Goal: Task Accomplishment & Management: Use online tool/utility

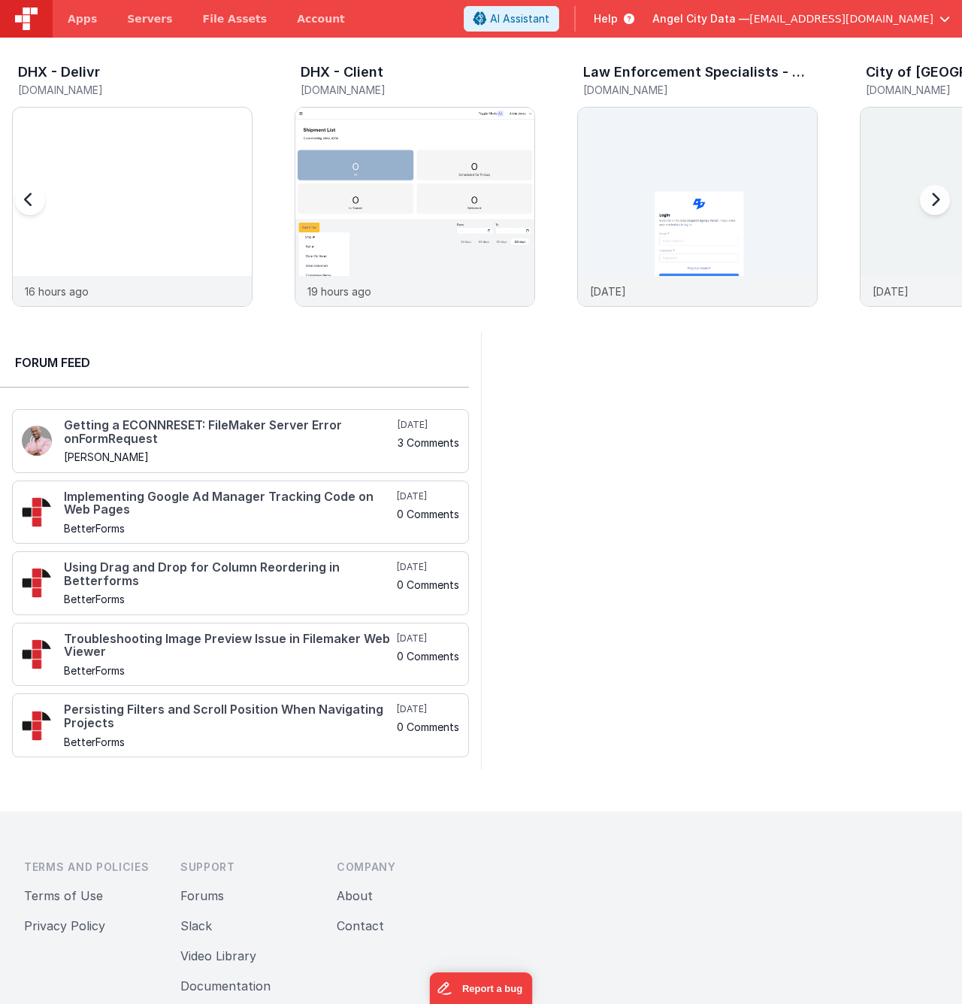
click at [652, 85] on h5 "[DOMAIN_NAME]" at bounding box center [700, 89] width 235 height 11
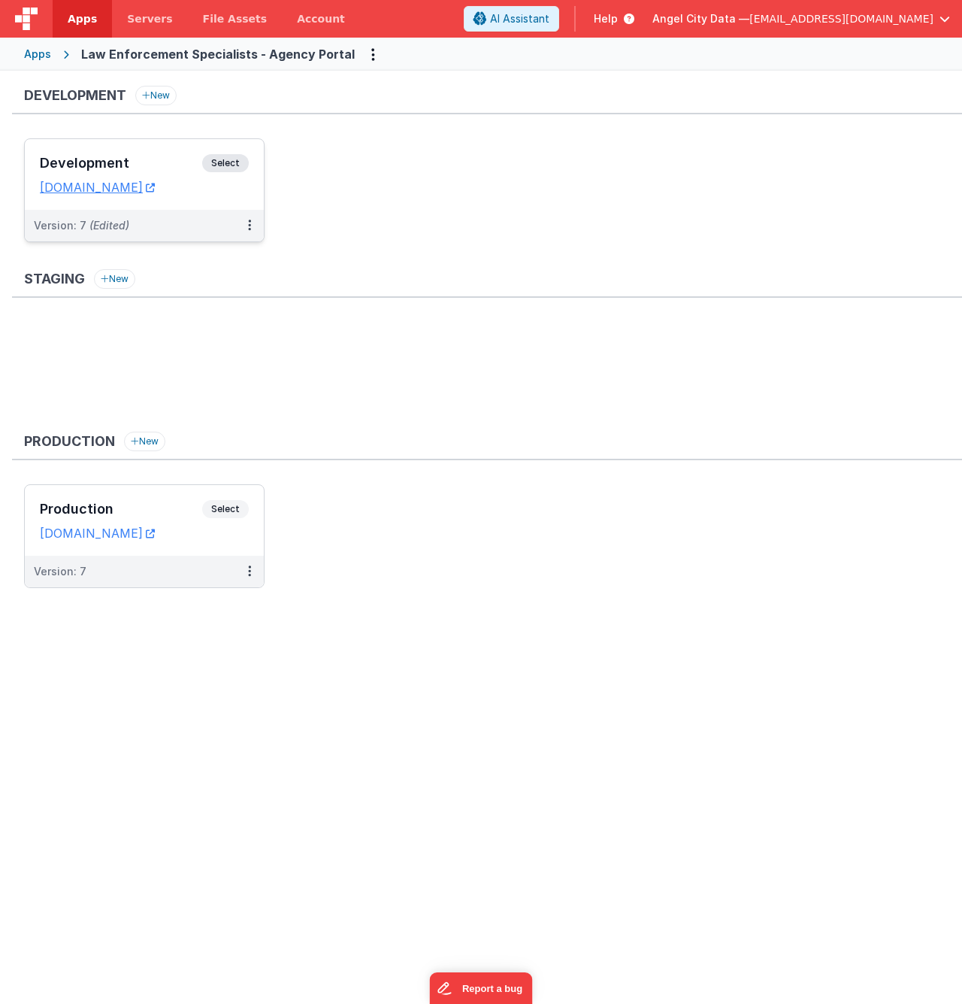
click at [167, 162] on h3 "Development" at bounding box center [121, 163] width 162 height 15
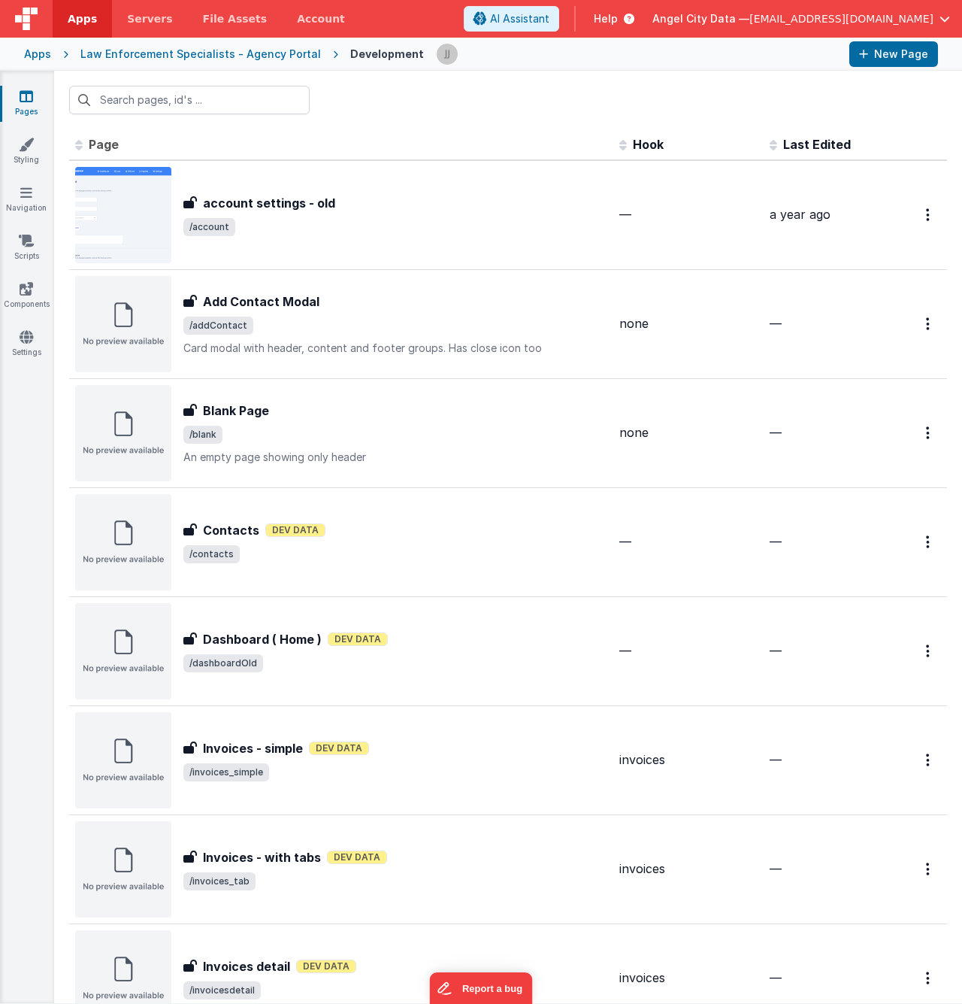
click at [792, 143] on span "Last Edited" at bounding box center [817, 144] width 68 height 15
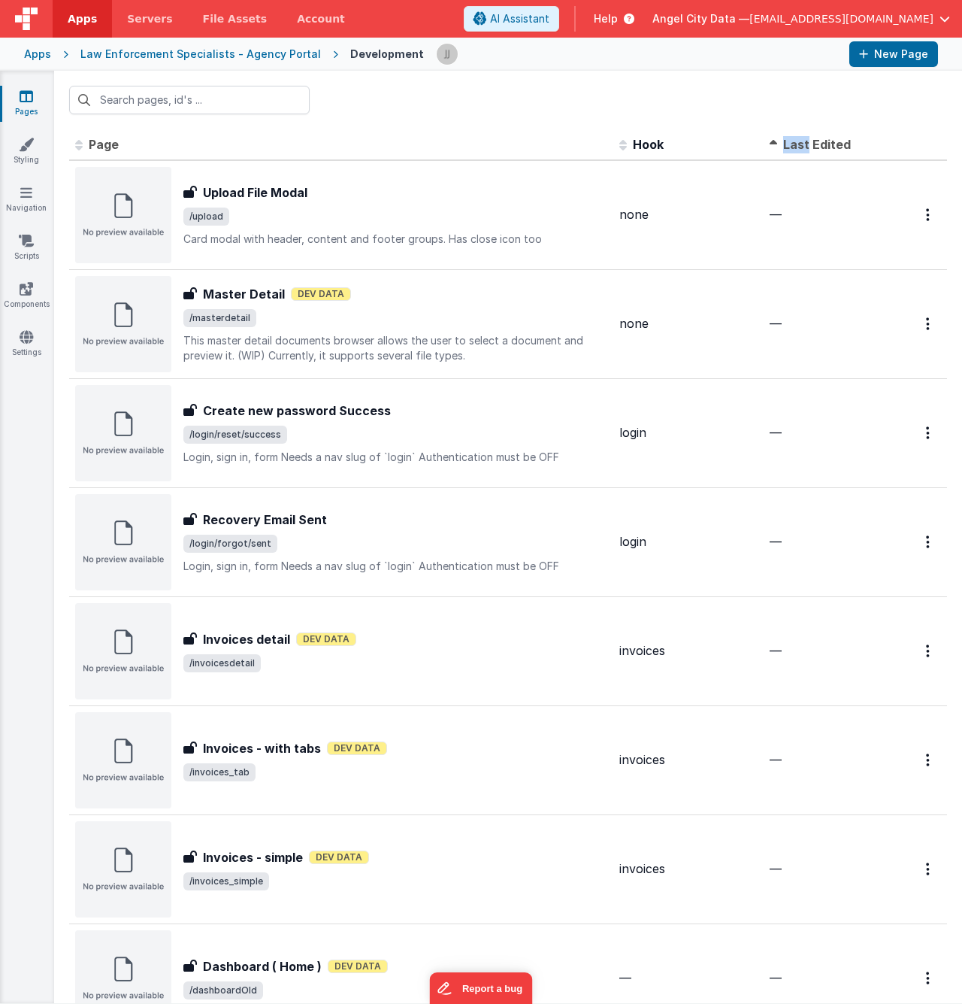
click at [792, 143] on span "Last Edited" at bounding box center [817, 144] width 68 height 15
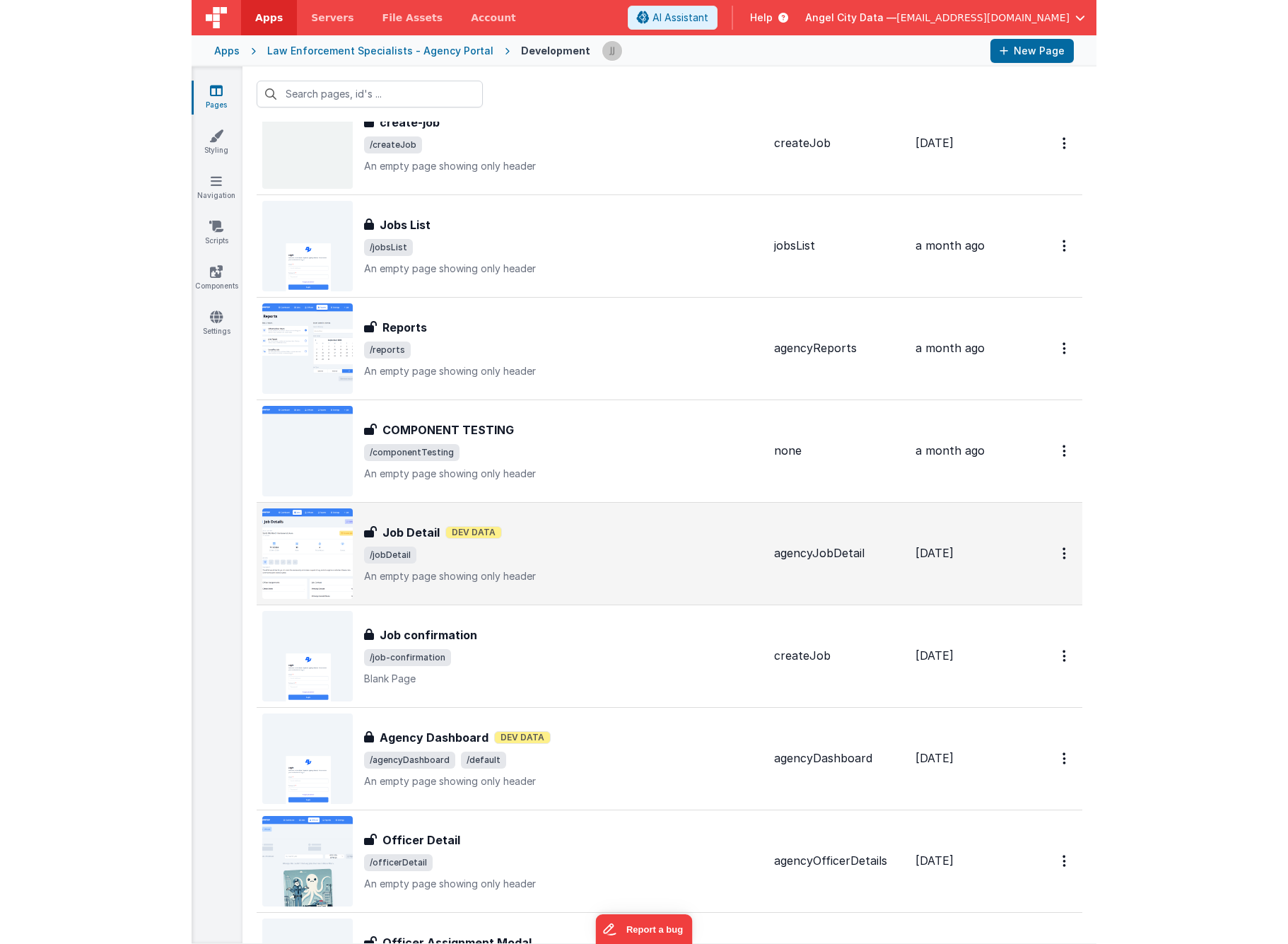
scroll to position [323, 0]
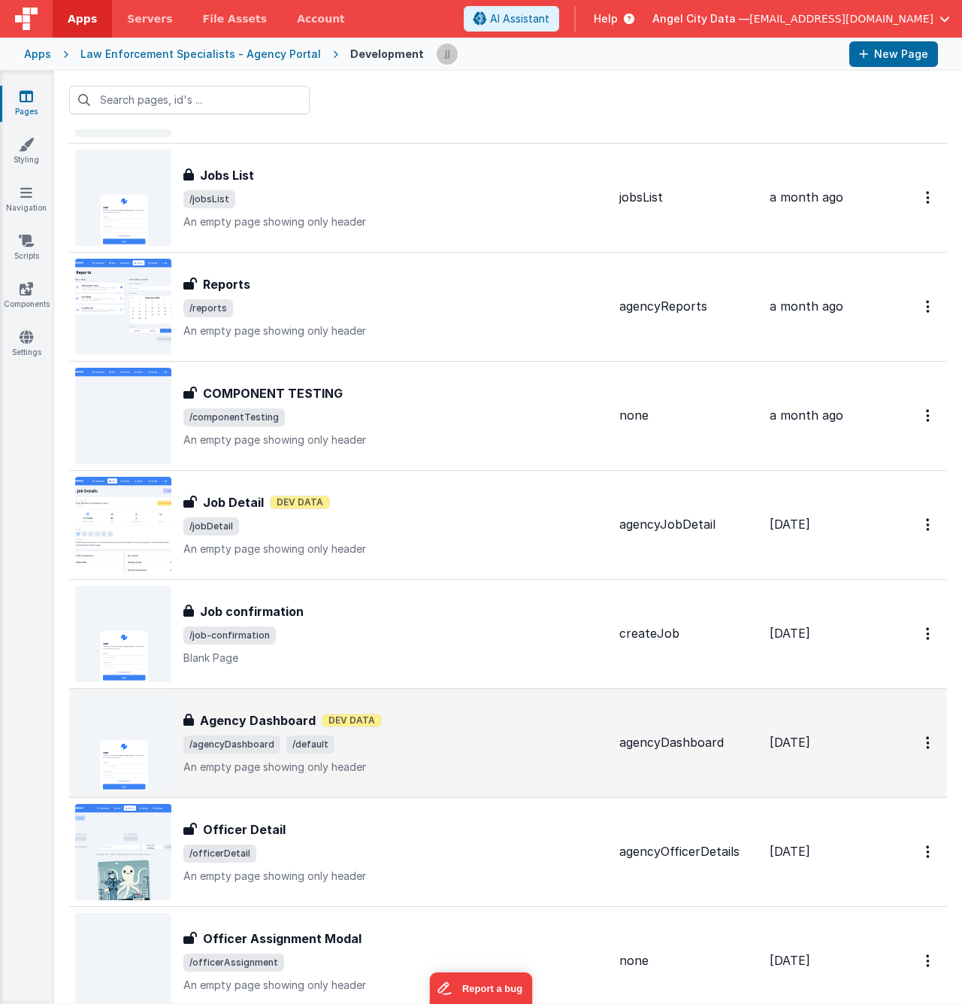
click at [418, 725] on div "Agency Dashboard Dev Data" at bounding box center [395, 720] width 424 height 18
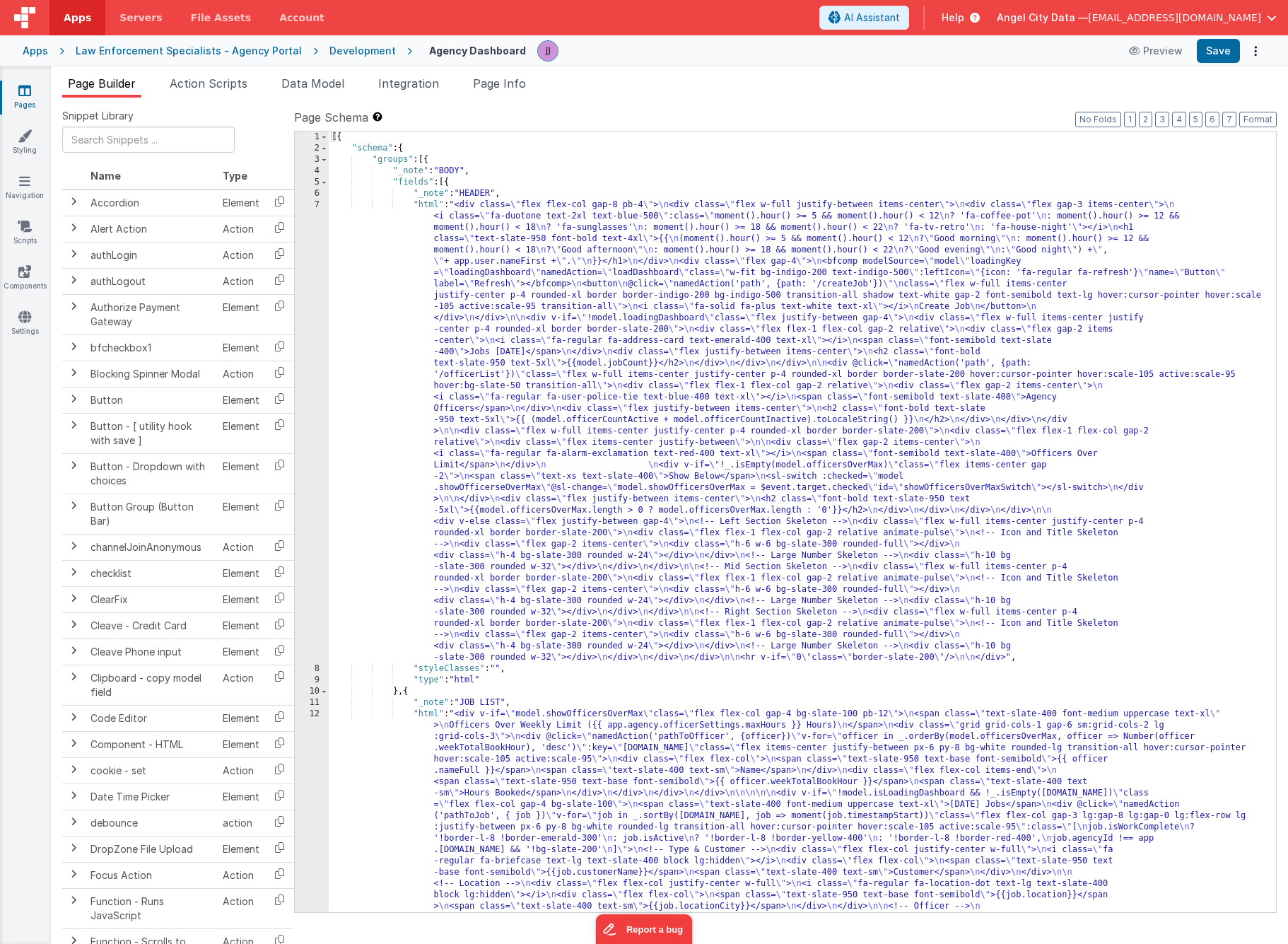
click at [670, 783] on div "[{ "schema" : { "groups" : [{ "_note" : "BODY" , "fields" : [{ "_note" : "HEADE…" at bounding box center [797, 804] width 936 height 1345
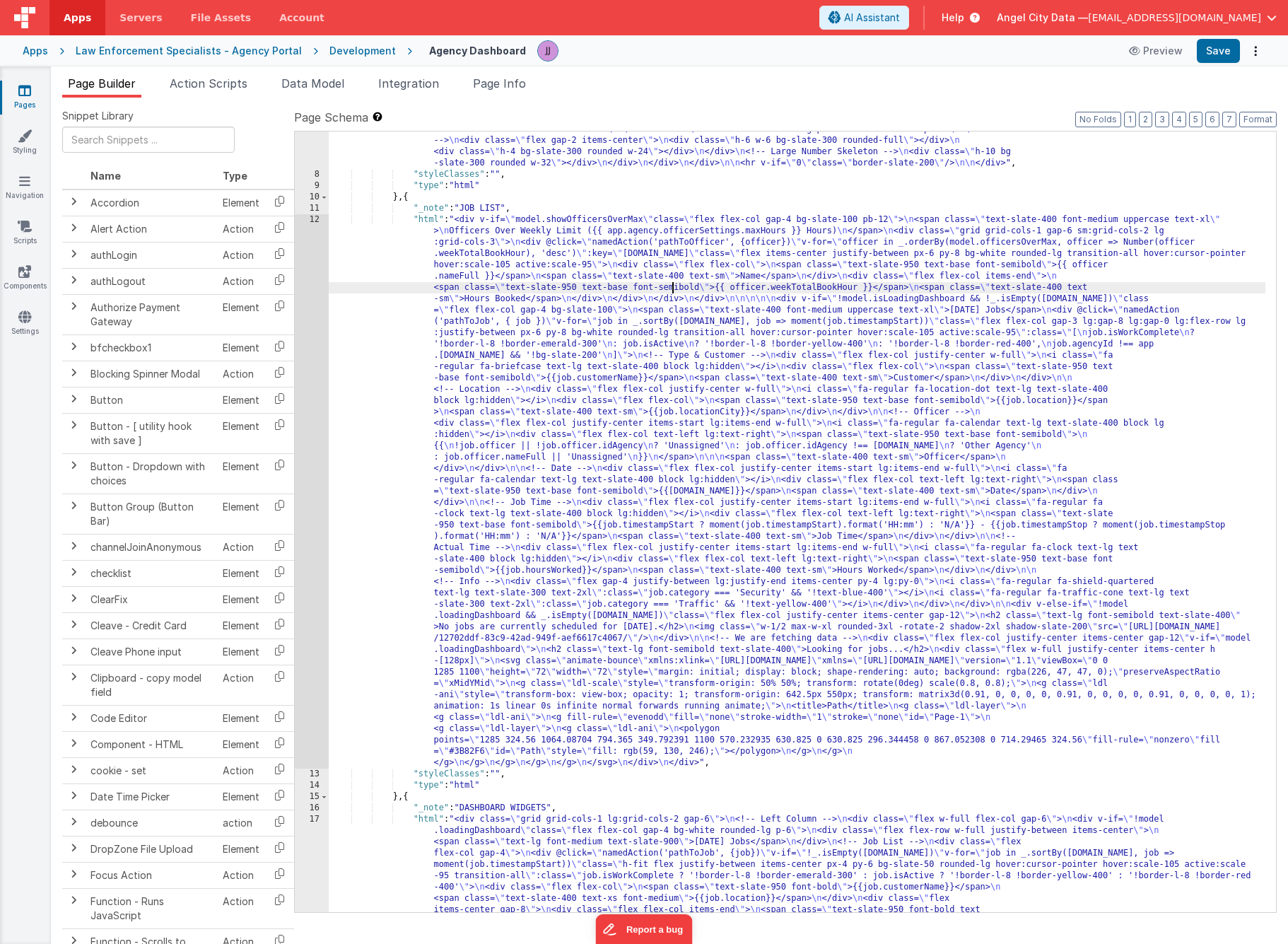
scroll to position [494, 0]
click at [305, 352] on div "12" at bounding box center [311, 491] width 34 height 554
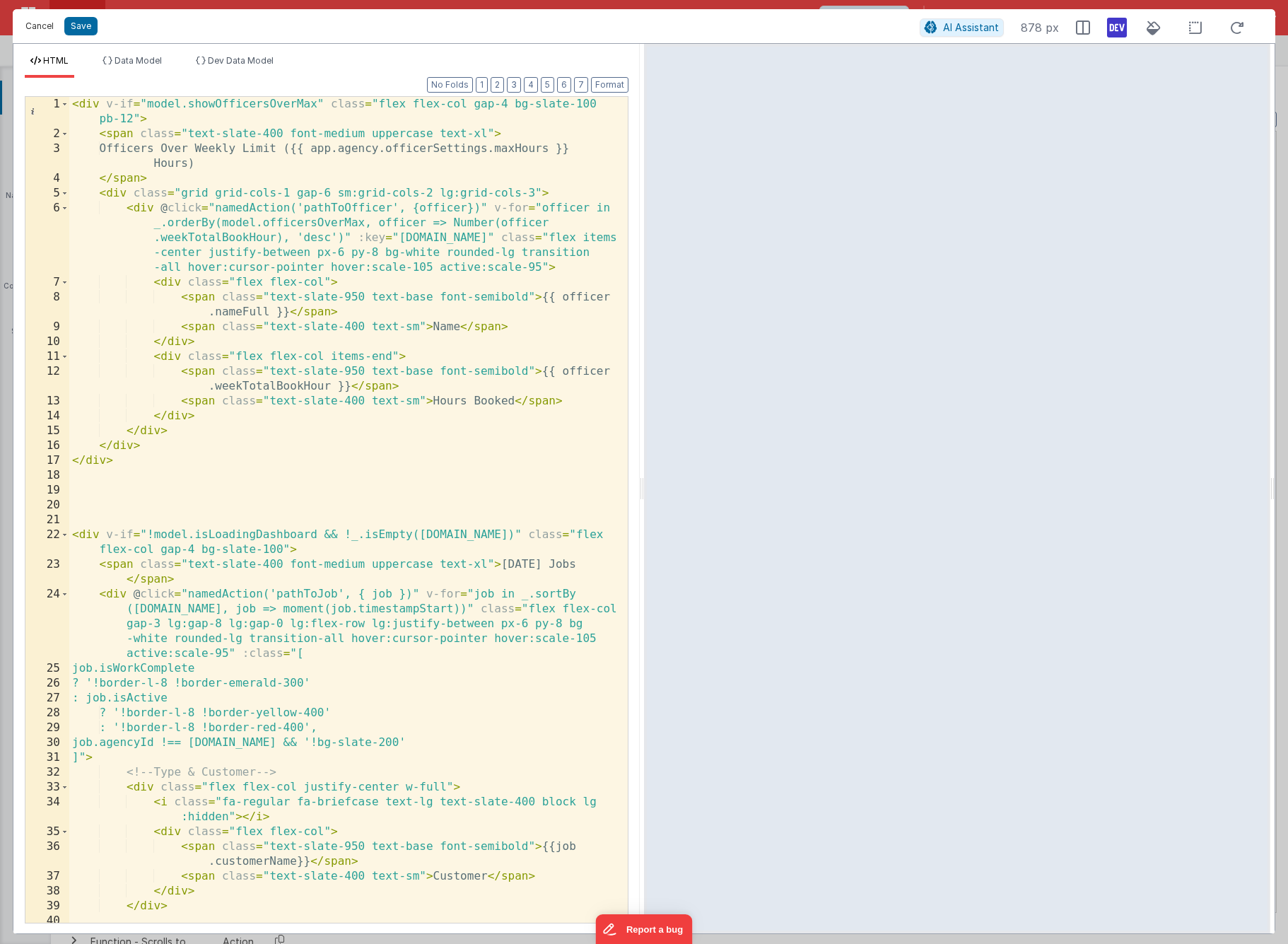
click at [58, 28] on button "Cancel" at bounding box center [39, 25] width 42 height 20
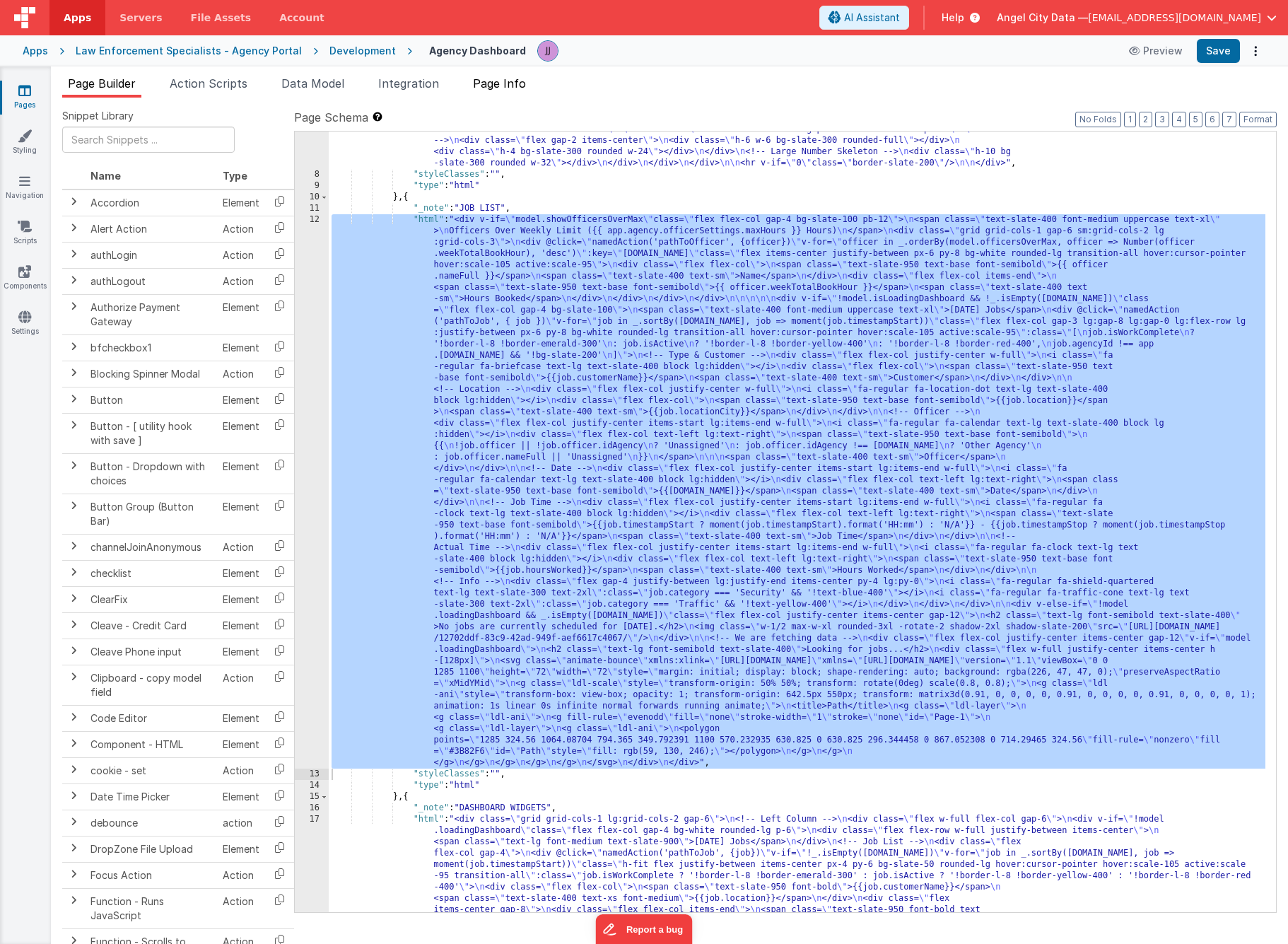
click at [531, 86] on li "Page Info" at bounding box center [499, 87] width 64 height 23
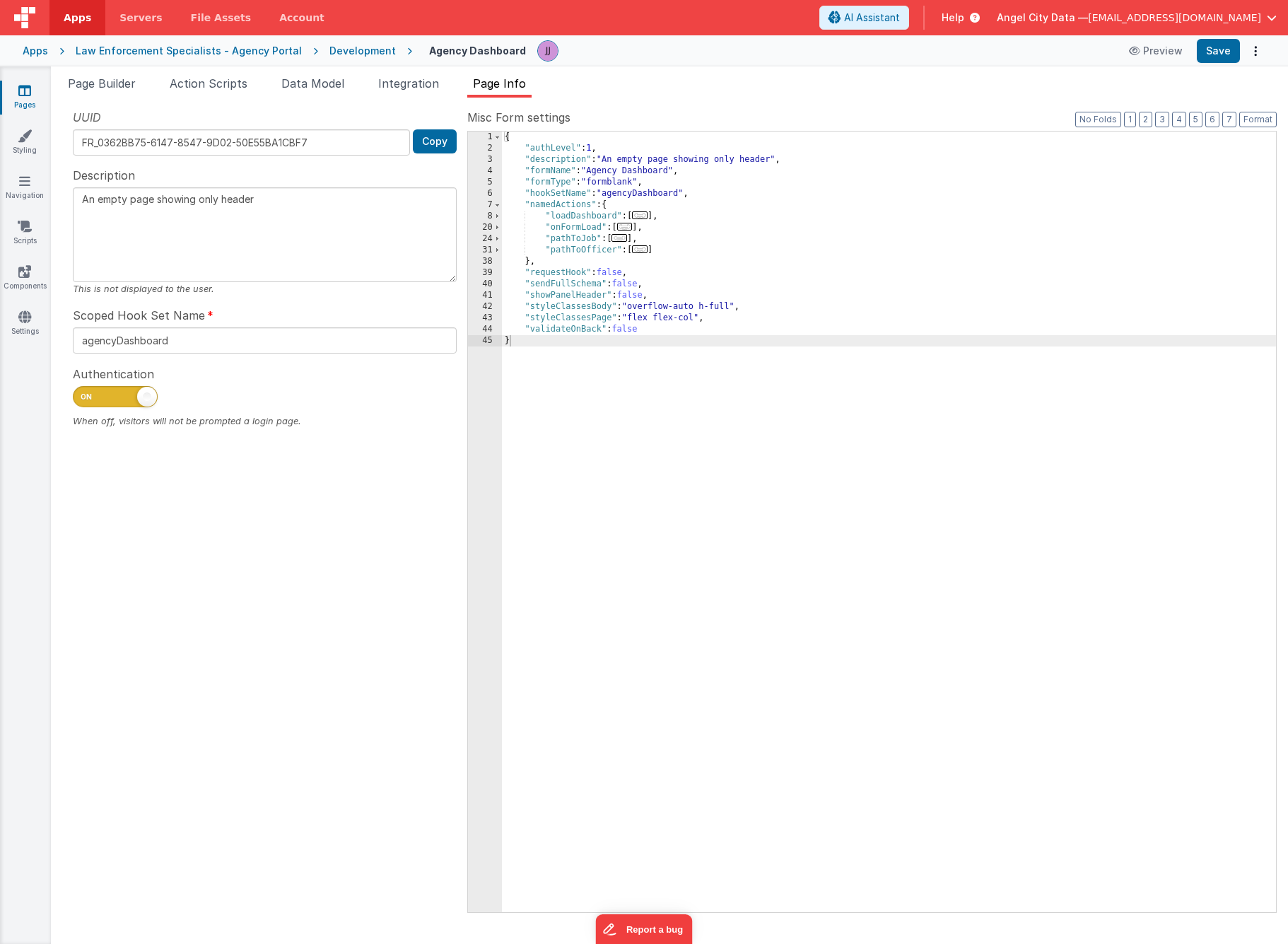
click at [622, 238] on span "..." at bounding box center [619, 238] width 16 height 8
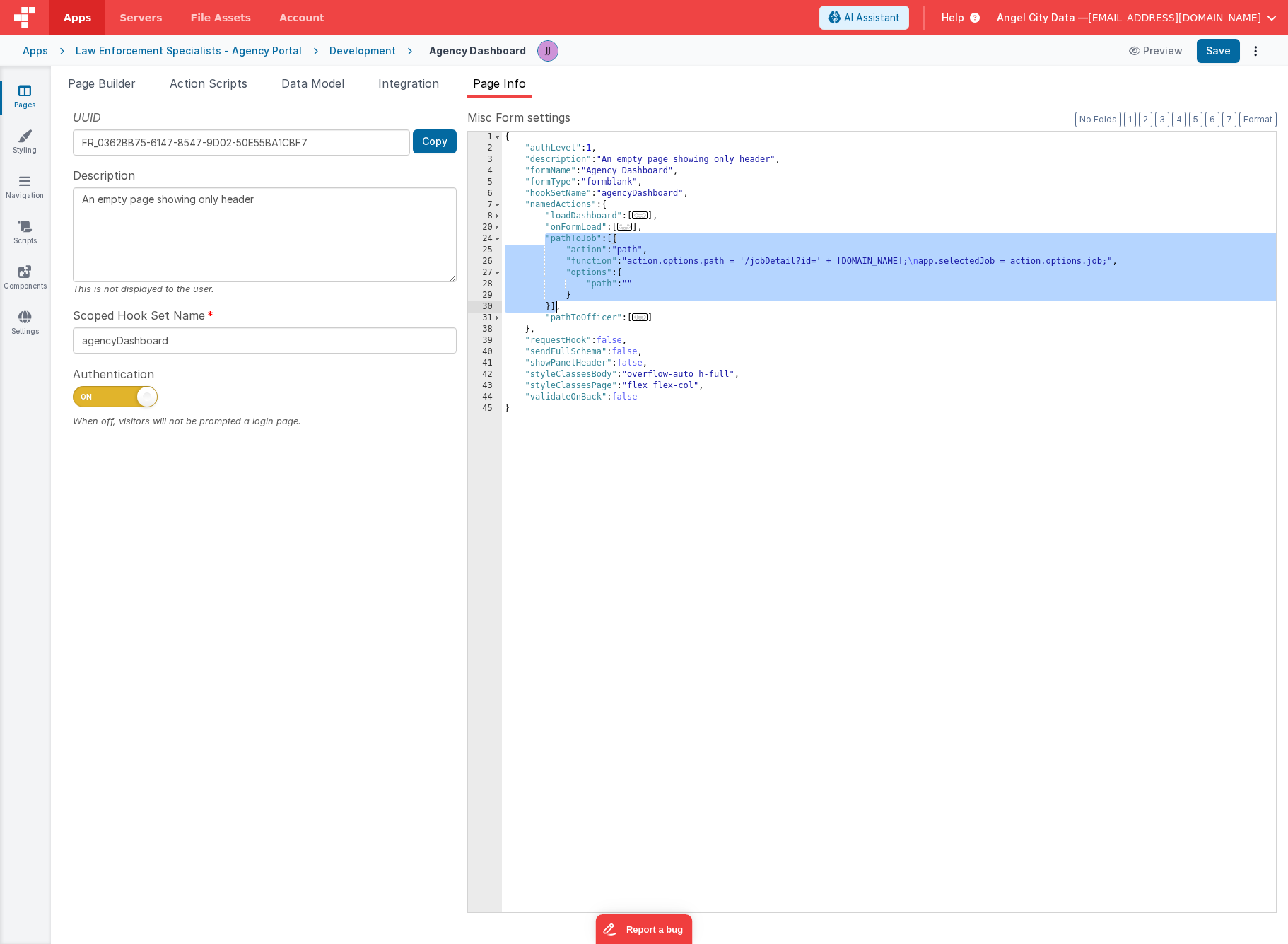
drag, startPoint x: 542, startPoint y: 235, endPoint x: 556, endPoint y: 303, distance: 69.4
click at [556, 303] on div "{ "authLevel" : 1 , "description" : "An empty page showing only header" , "form…" at bounding box center [888, 533] width 774 height 803
click at [22, 92] on icon at bounding box center [25, 90] width 13 height 14
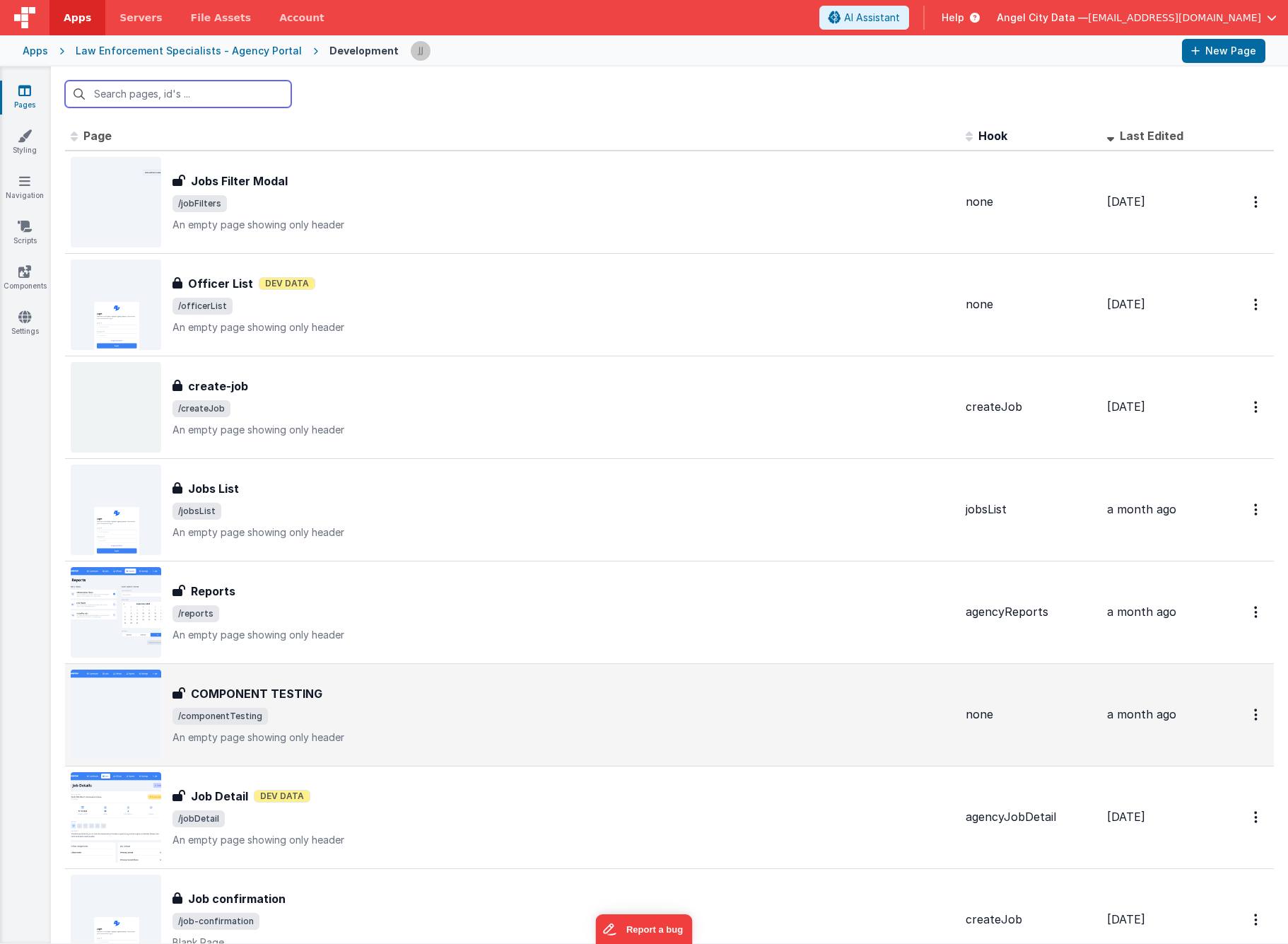
scroll to position [295, 0]
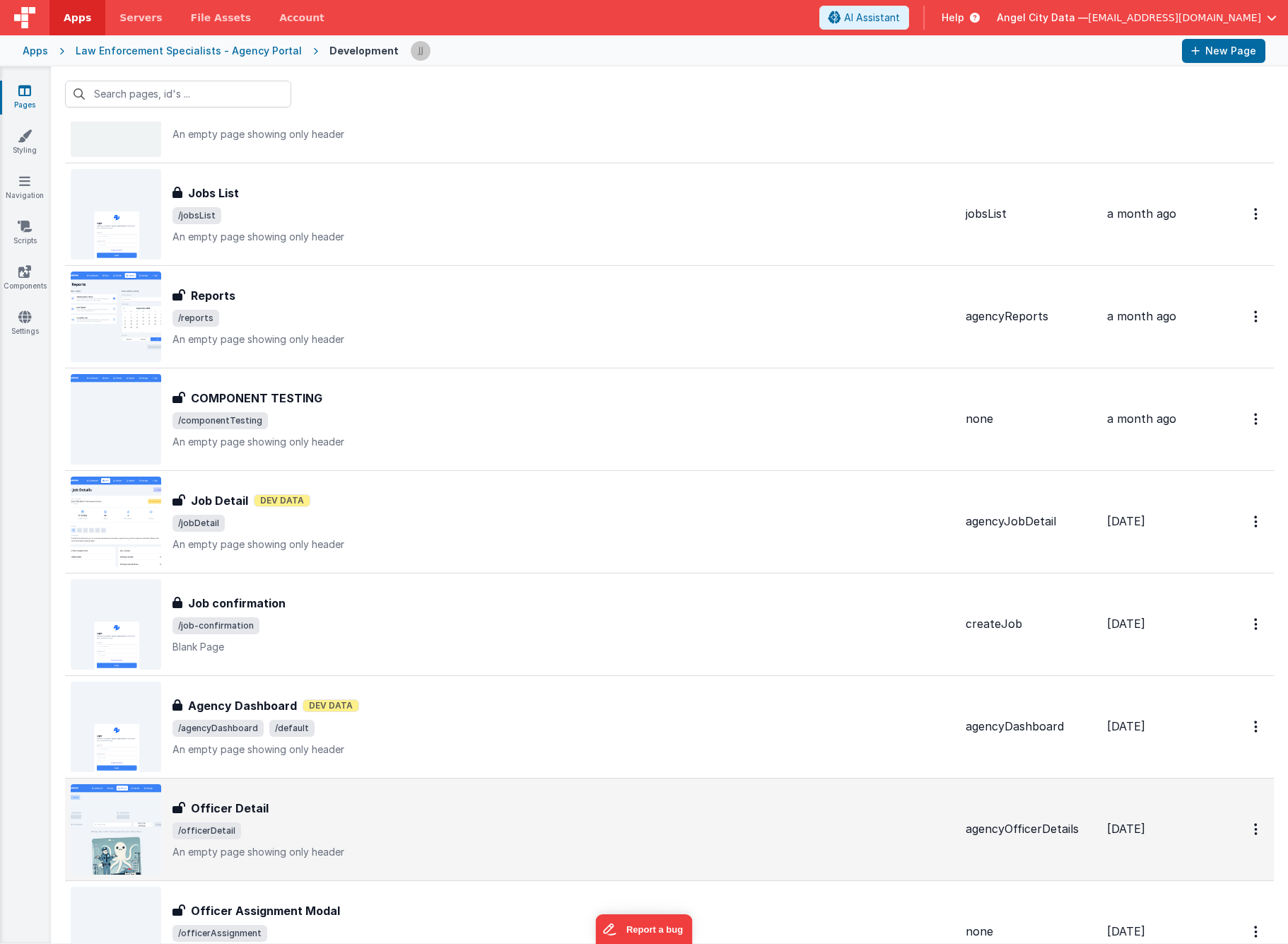
click at [387, 831] on span "/officerDetail" at bounding box center [562, 830] width 781 height 17
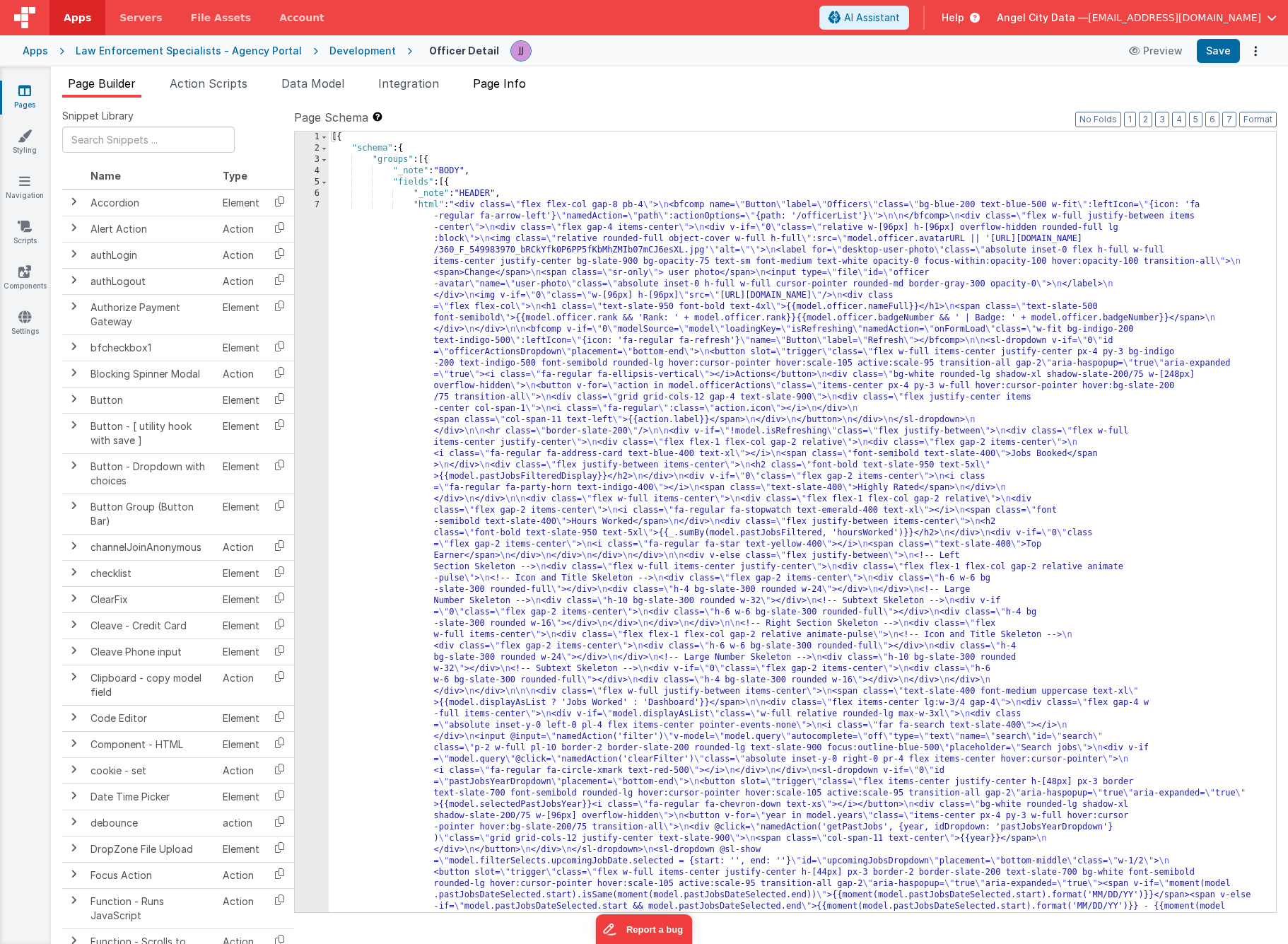
click at [511, 89] on span "Page Info" at bounding box center [499, 83] width 53 height 14
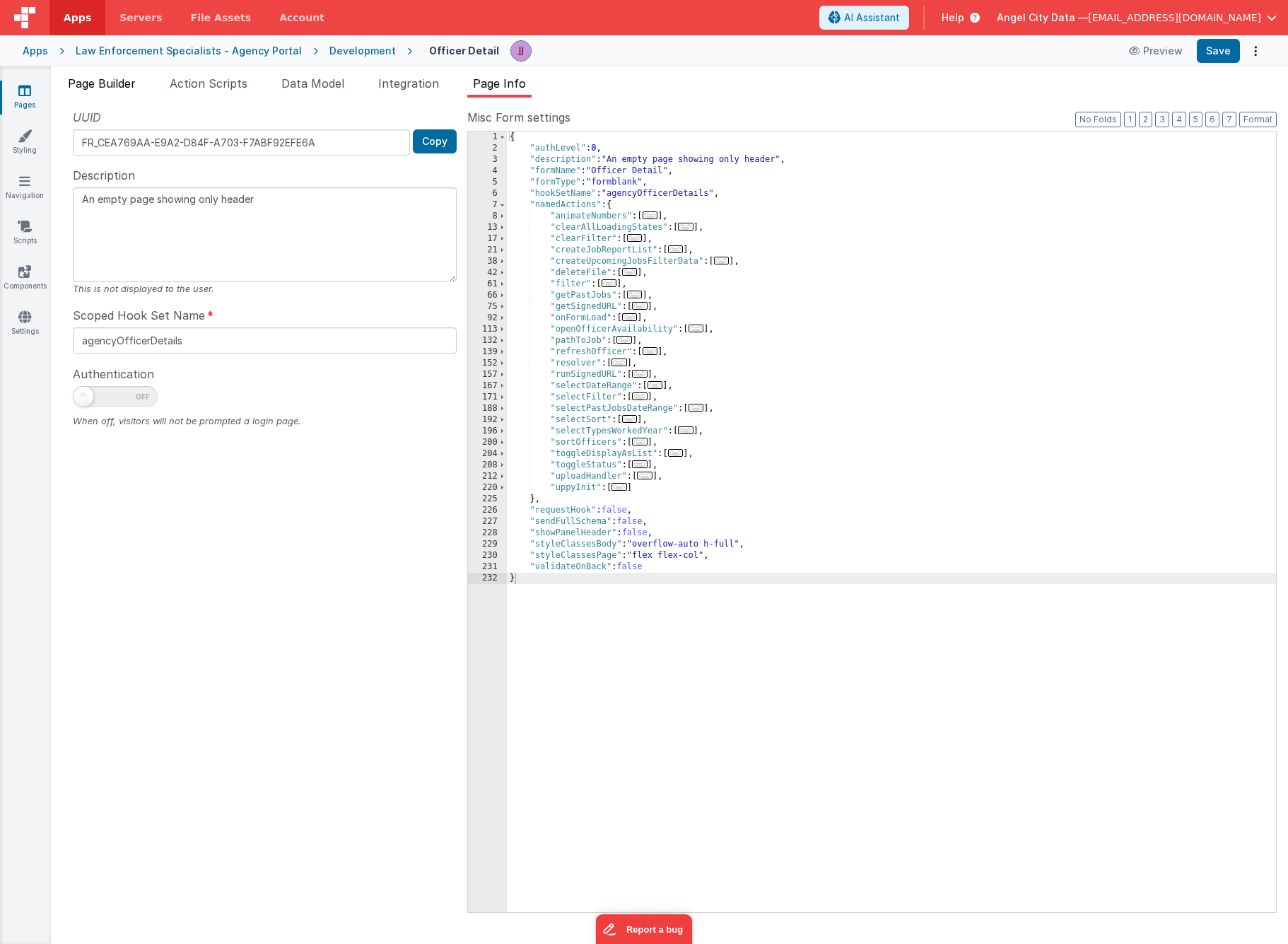
click at [121, 89] on span "Page Builder" at bounding box center [102, 83] width 68 height 14
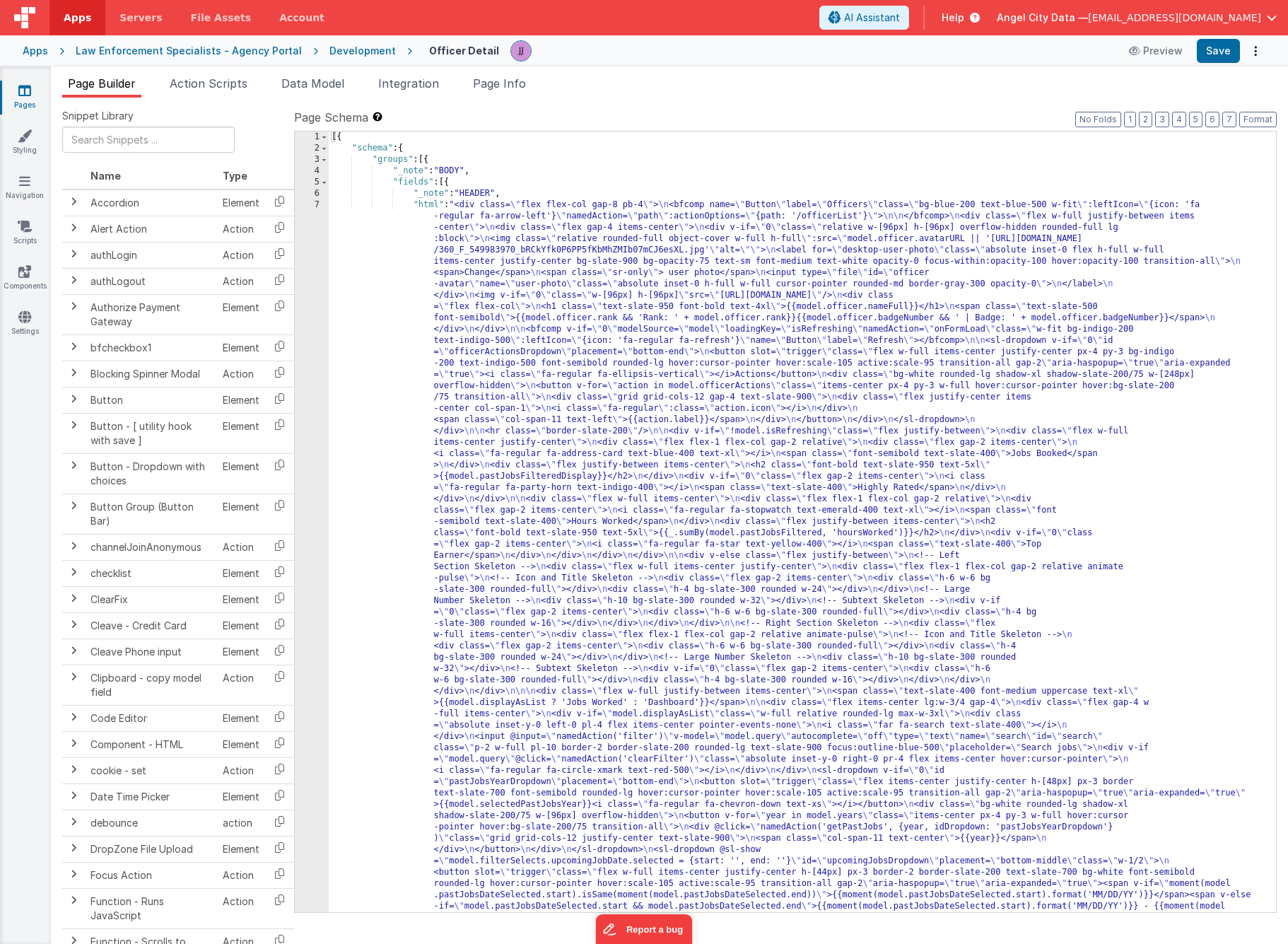
click at [598, 256] on div "[{ "schema" : { "groups" : [{ "_note" : "BODY" , "fields" : [{ "_note" : "HEADE…" at bounding box center [797, 963] width 936 height 1662
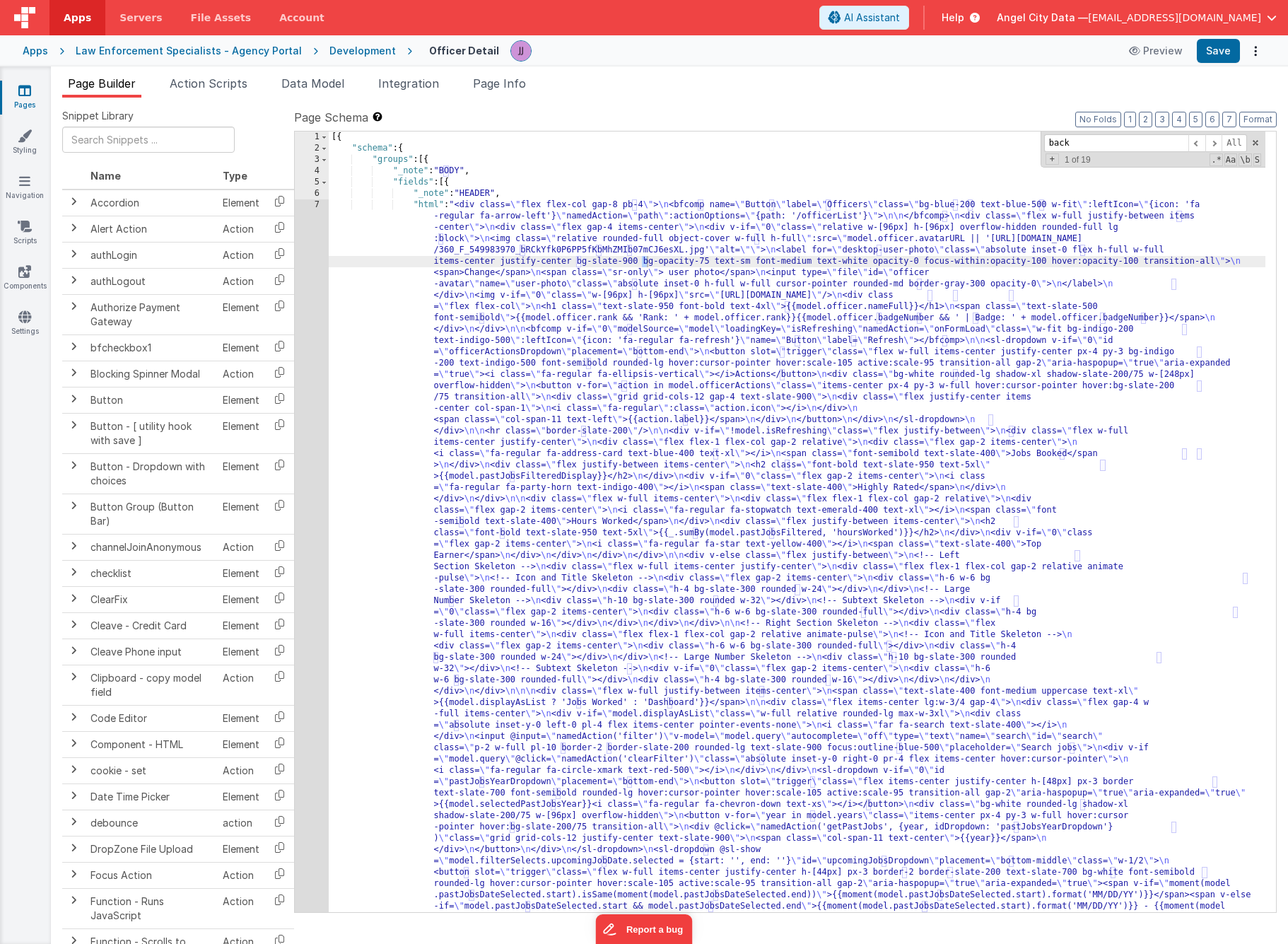
scroll to position [2109, 0]
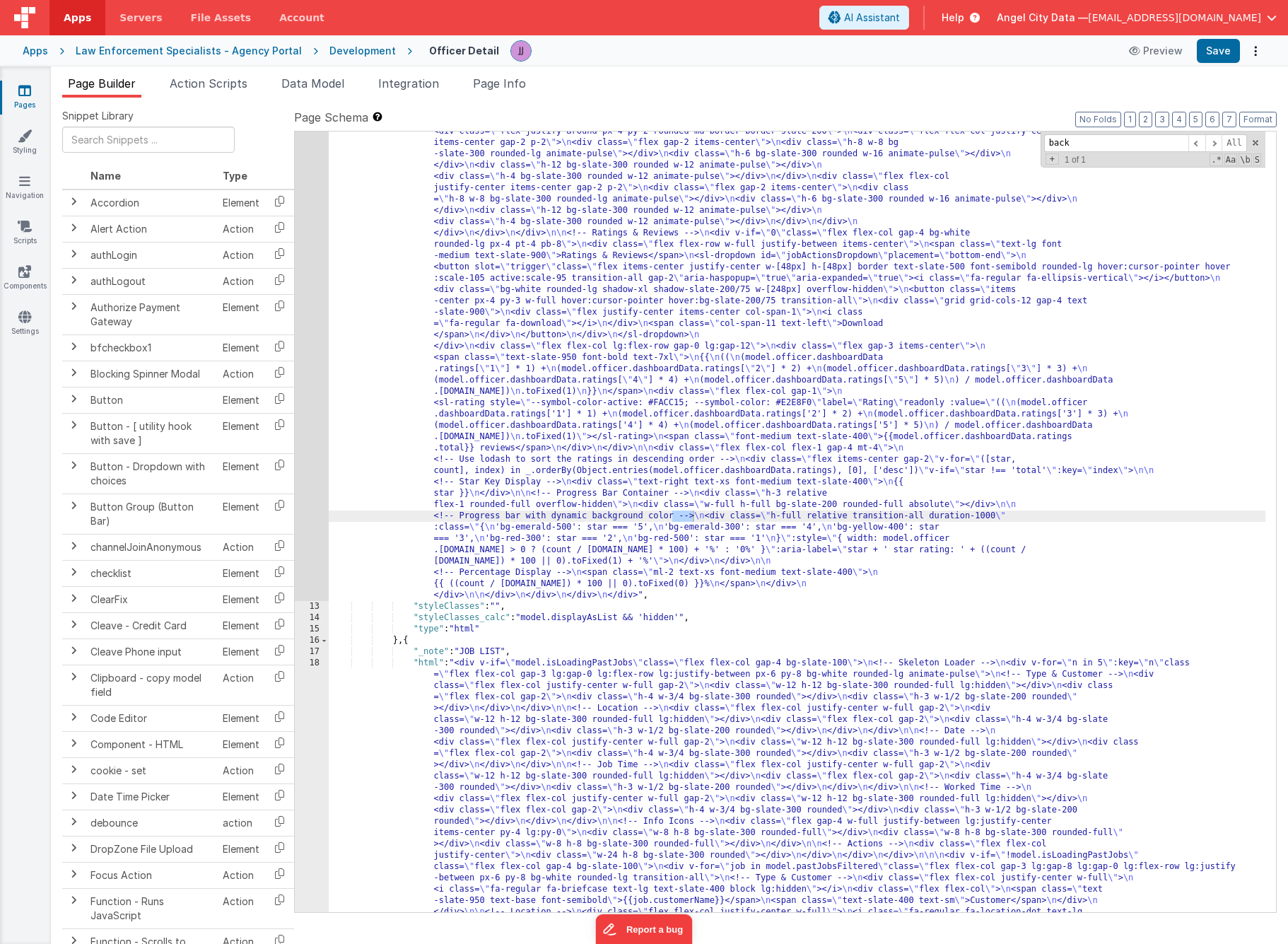
type input "back"
click at [746, 239] on div ""html" : "<div class= \" grid grid-cols-1 lg:grid-cols-2 2xl:grid-cols-3 gap-6 …" at bounding box center [797, 481] width 936 height 2951
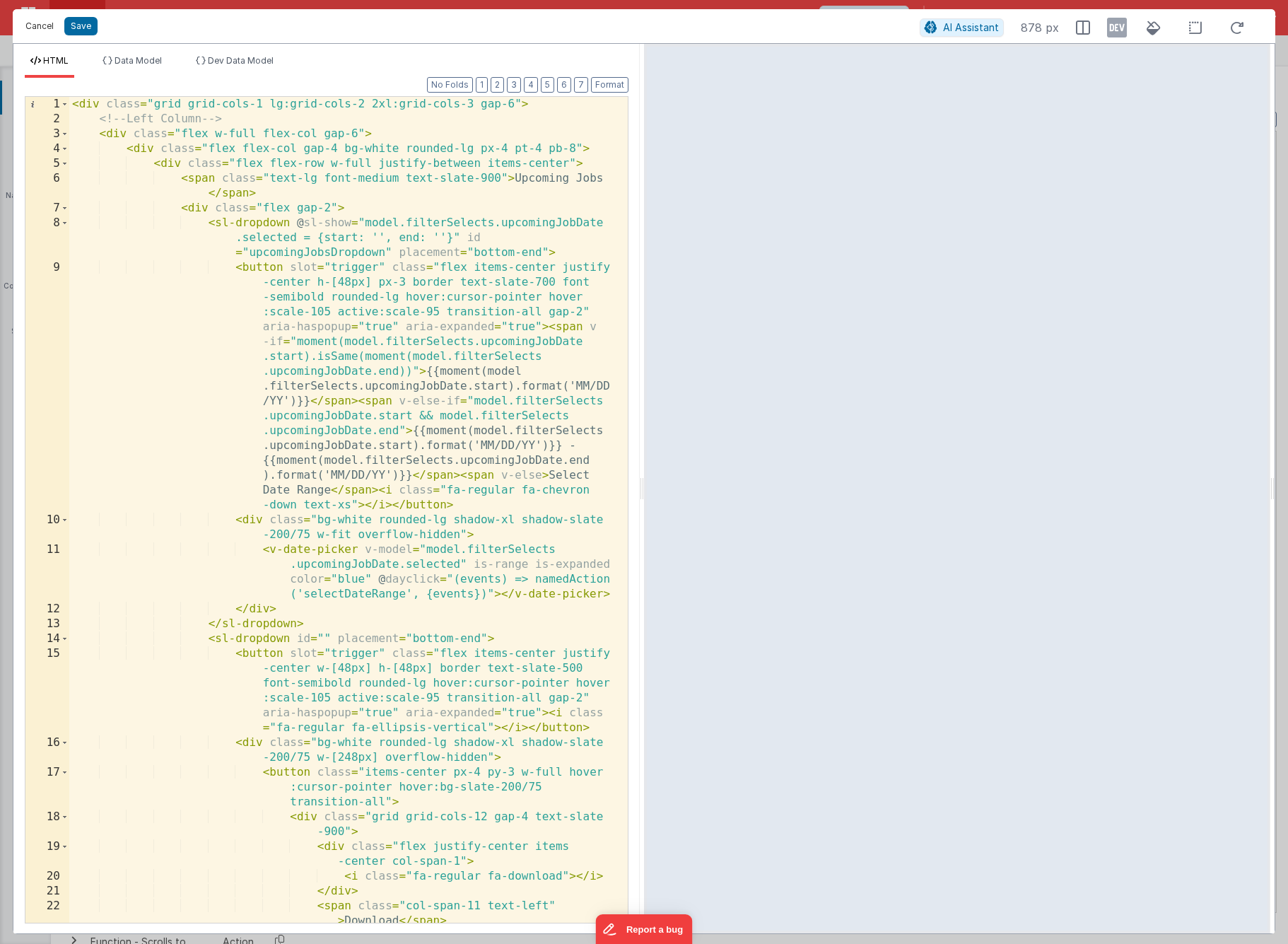
click at [50, 32] on button "Cancel" at bounding box center [39, 25] width 42 height 20
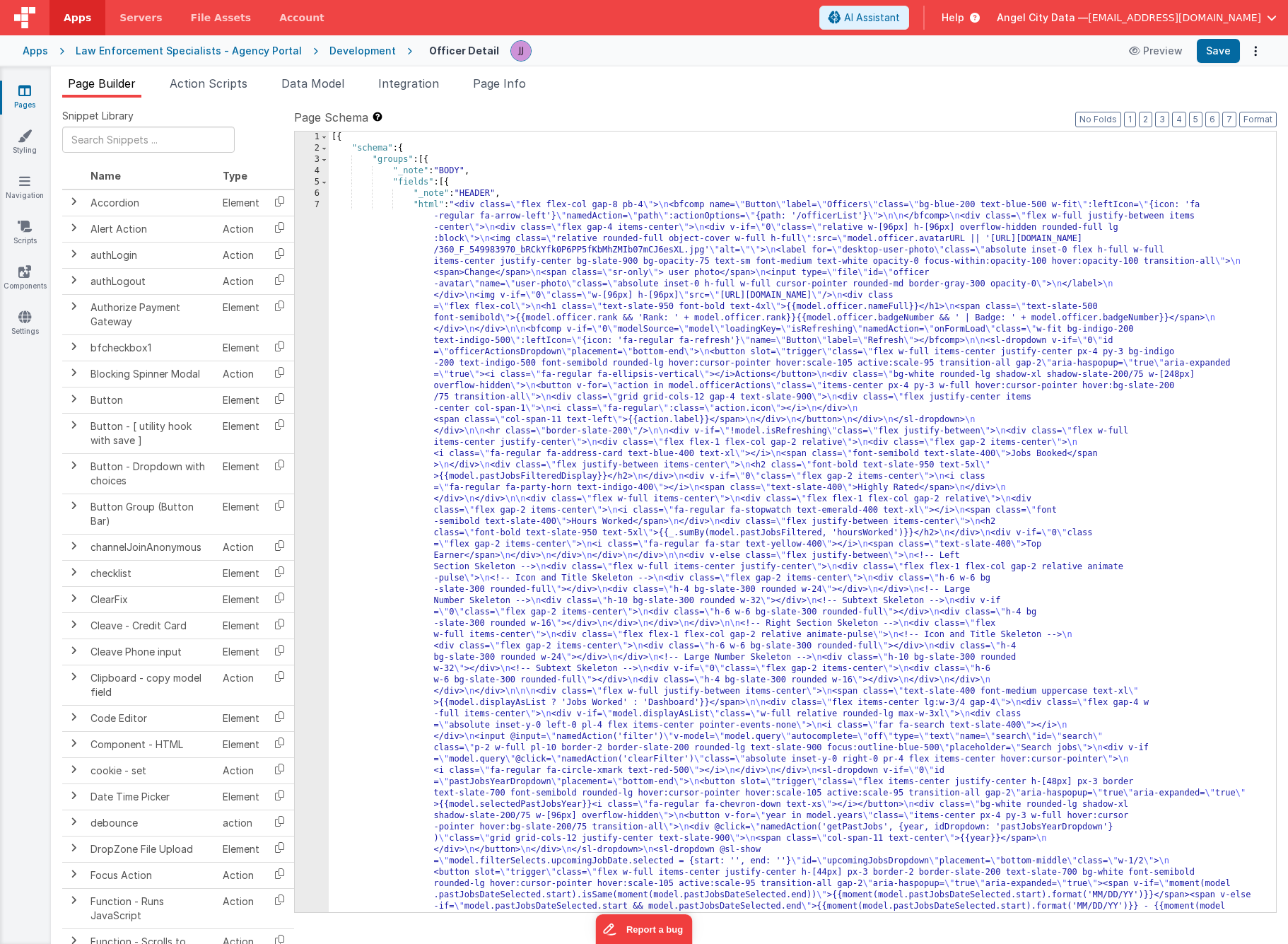
scroll to position [0, 0]
click at [552, 260] on div "[{ "schema" : { "groups" : [{ "_note" : "BODY" , "fields" : [{ "_note" : "HEADE…" at bounding box center [797, 963] width 936 height 1662
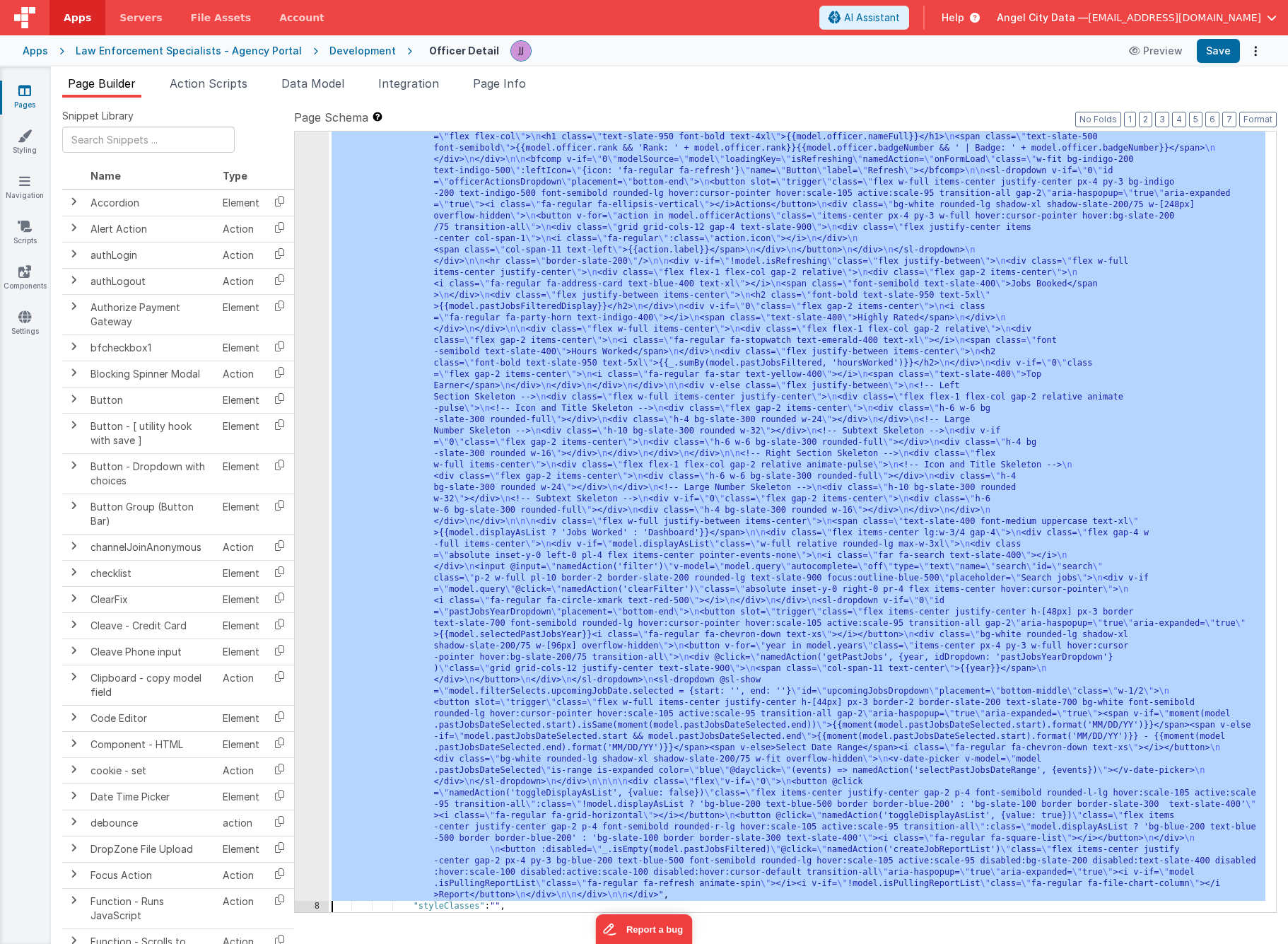
click at [297, 259] on div "7 8 9 10 11 12 13 14 15 16 17 18" at bounding box center [311, 861] width 34 height 1662
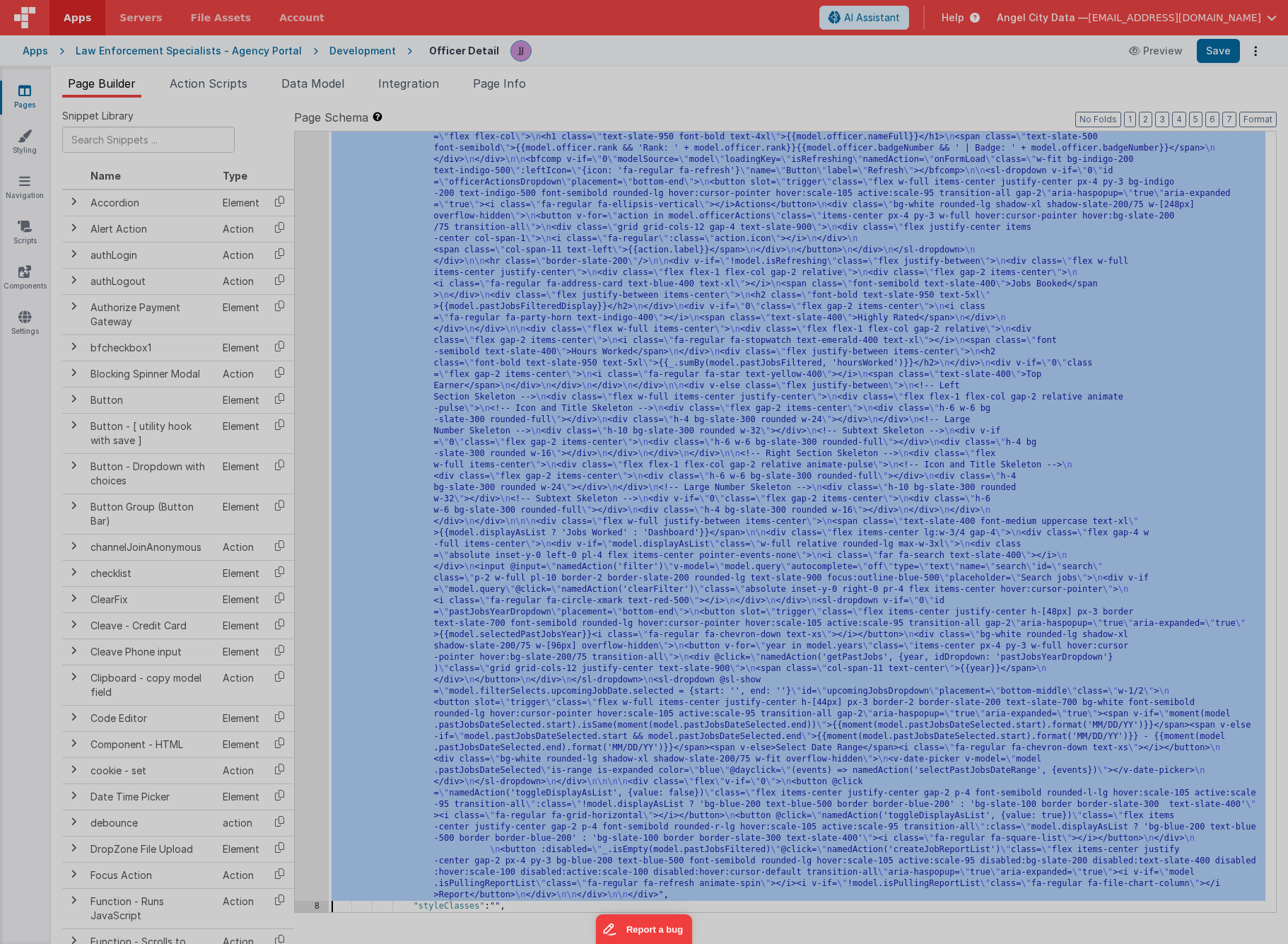
scroll to position [169, 0]
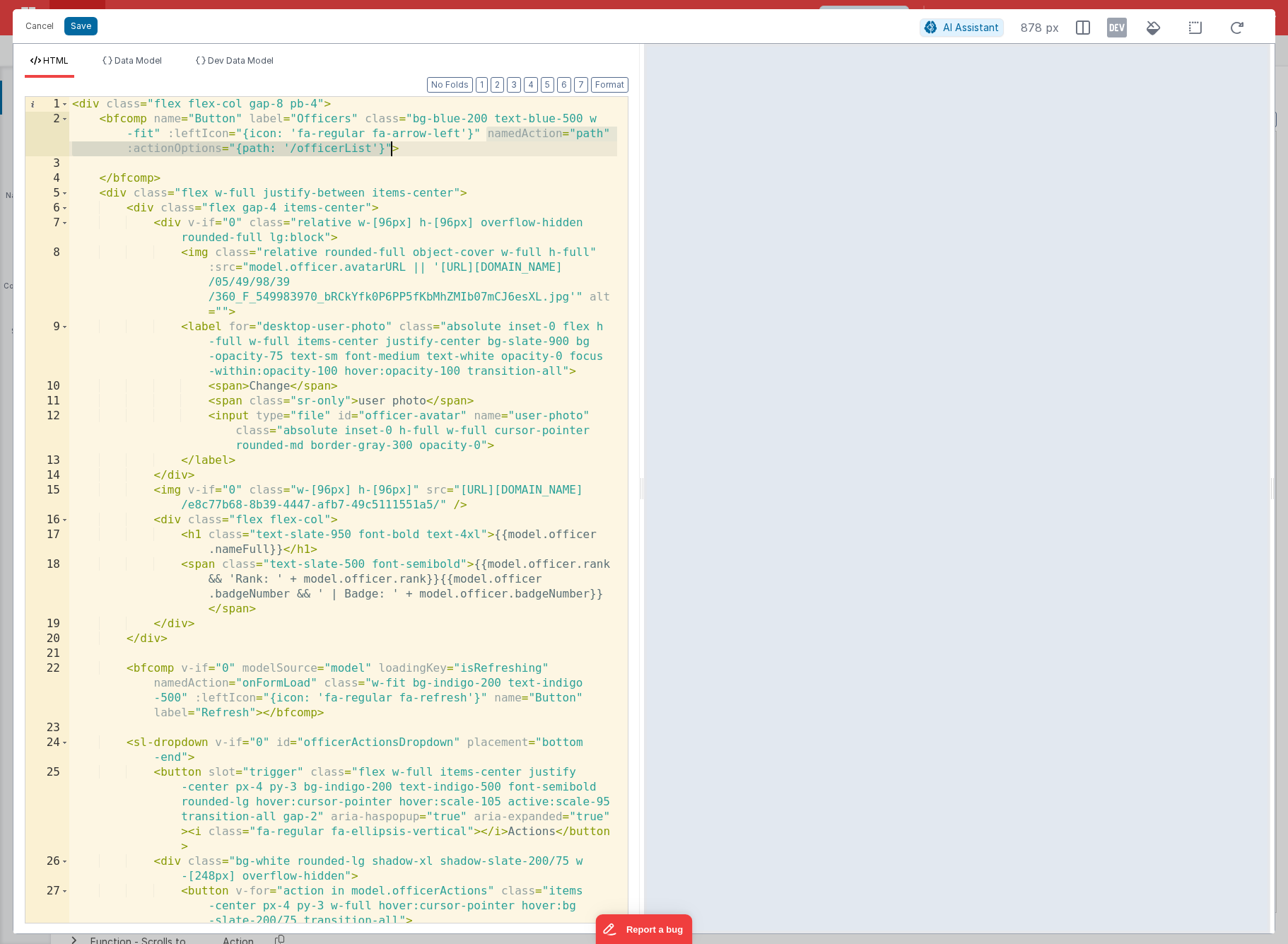
drag, startPoint x: 487, startPoint y: 132, endPoint x: 392, endPoint y: 145, distance: 95.9
click at [392, 145] on div "< div class = "flex flex-col gap-8 pb-4" > < bfcomp name = "Button" label = "Of…" at bounding box center [343, 525] width 548 height 856
click at [43, 21] on button "Cancel" at bounding box center [39, 25] width 42 height 20
